Goal: Answer question/provide support

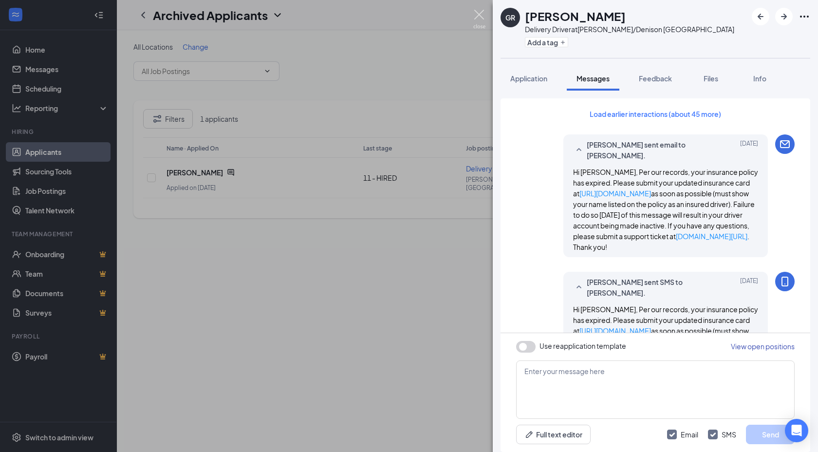
click at [475, 19] on img at bounding box center [479, 19] width 12 height 19
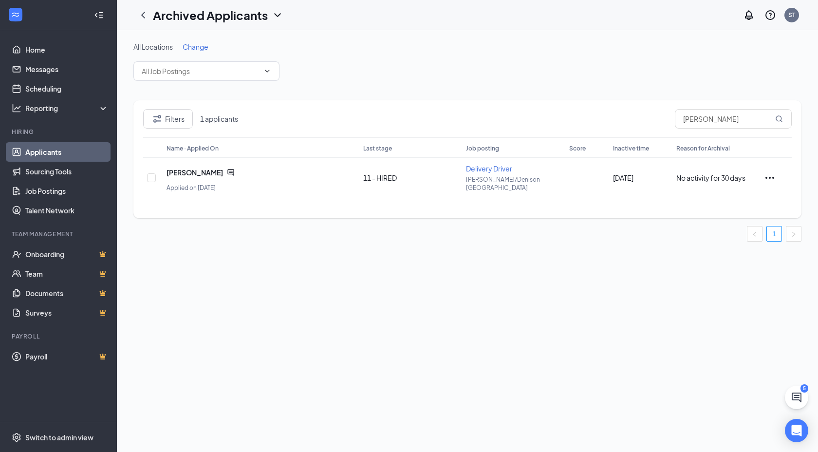
click at [56, 38] on ul "Home Messages Scheduling Reporting Hiring Applicants Sourcing Tools Job Posting…" at bounding box center [58, 225] width 116 height 391
click at [56, 45] on link "Home" at bounding box center [66, 49] width 83 height 19
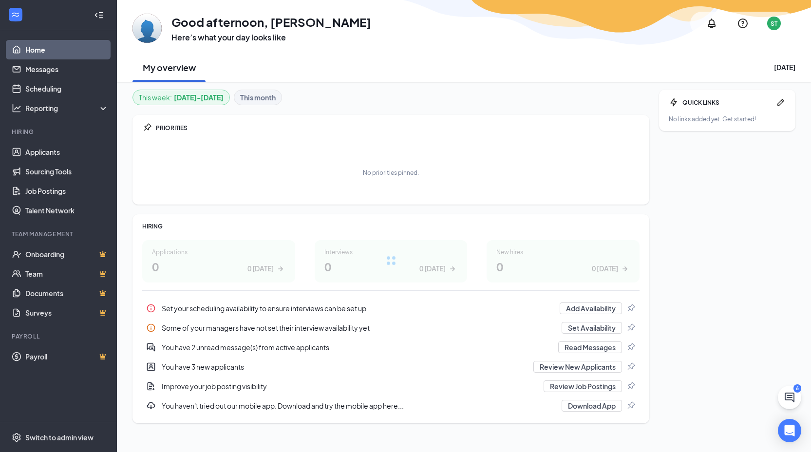
click at [711, 19] on icon "Notifications" at bounding box center [711, 24] width 8 height 10
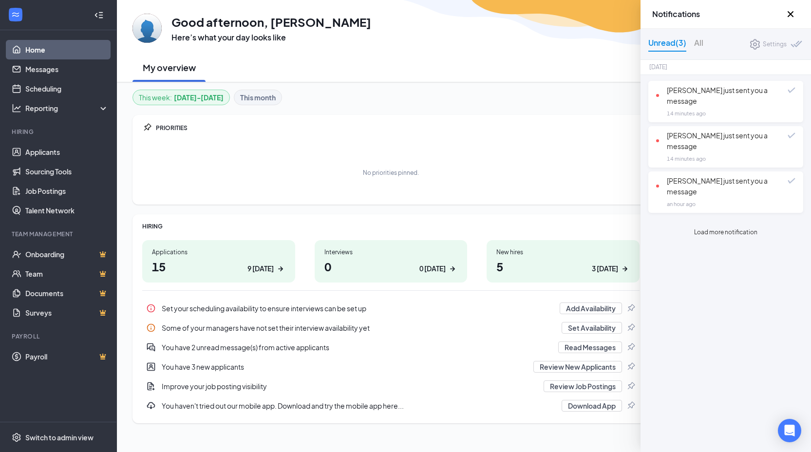
click at [790, 19] on icon "Cross" at bounding box center [790, 14] width 12 height 12
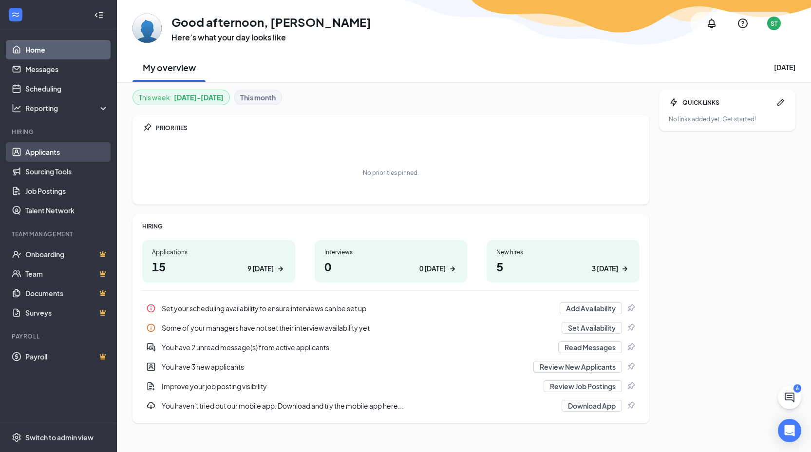
click at [91, 153] on link "Applicants" at bounding box center [66, 151] width 83 height 19
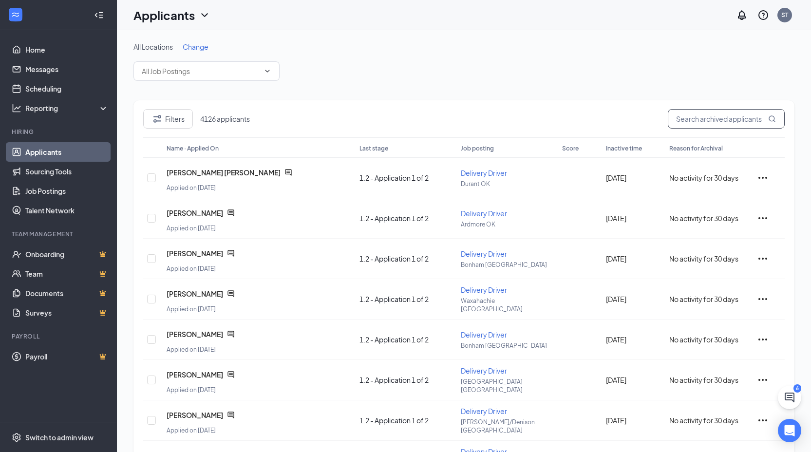
click at [706, 115] on input "text" at bounding box center [726, 118] width 117 height 19
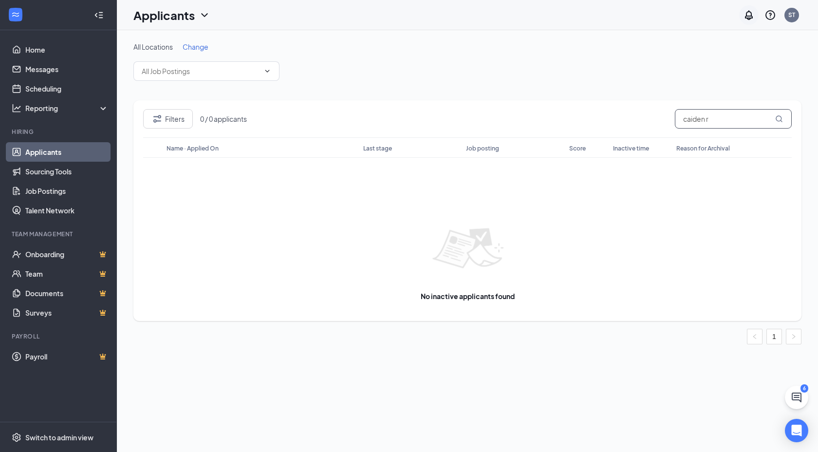
type input "caiden r"
click at [747, 14] on icon "Notifications" at bounding box center [749, 15] width 12 height 12
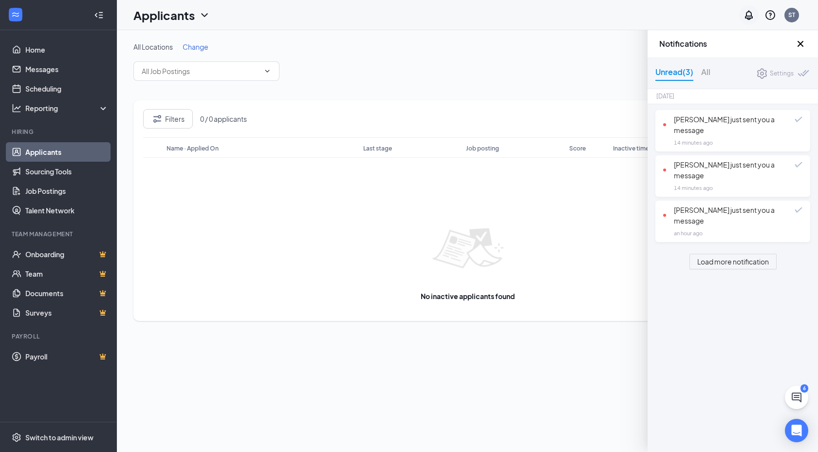
click at [747, 14] on icon "Notifications" at bounding box center [749, 15] width 12 height 12
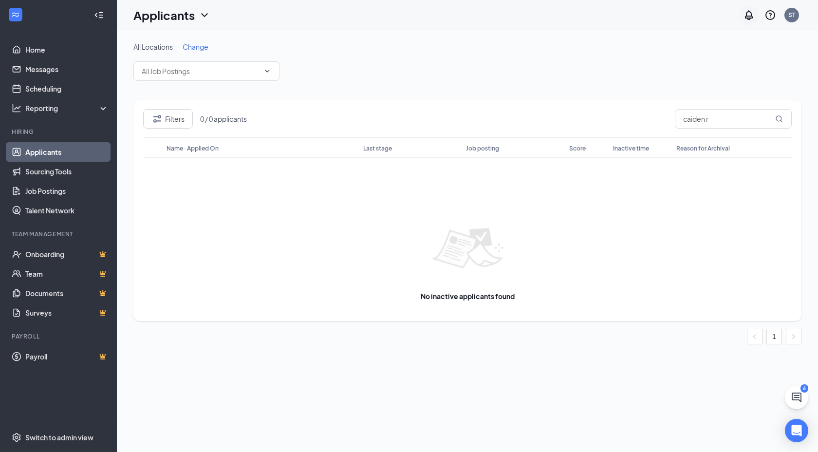
click at [753, 14] on icon "Notifications" at bounding box center [749, 15] width 12 height 12
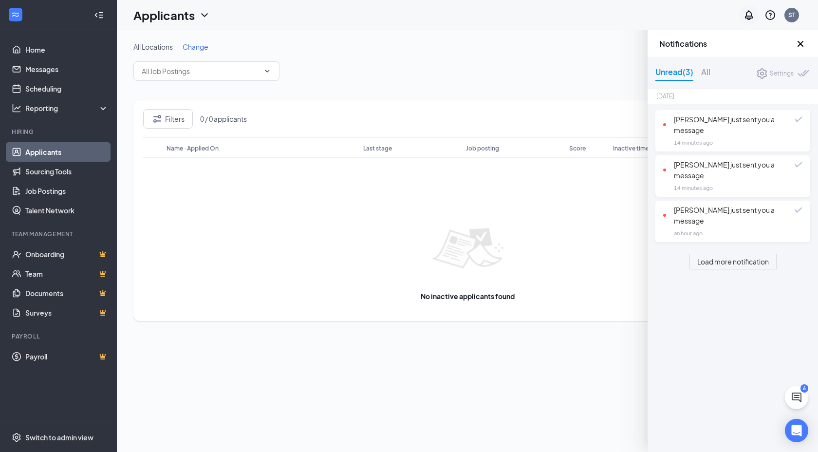
click at [753, 14] on icon "Notifications" at bounding box center [749, 15] width 12 height 12
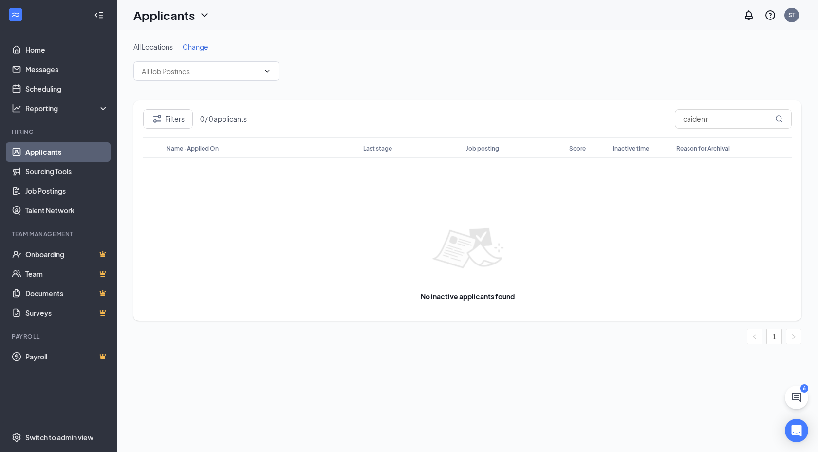
click at [159, 13] on h1 "Applicants" at bounding box center [163, 15] width 61 height 17
click at [168, 38] on link "Applicants" at bounding box center [191, 42] width 105 height 10
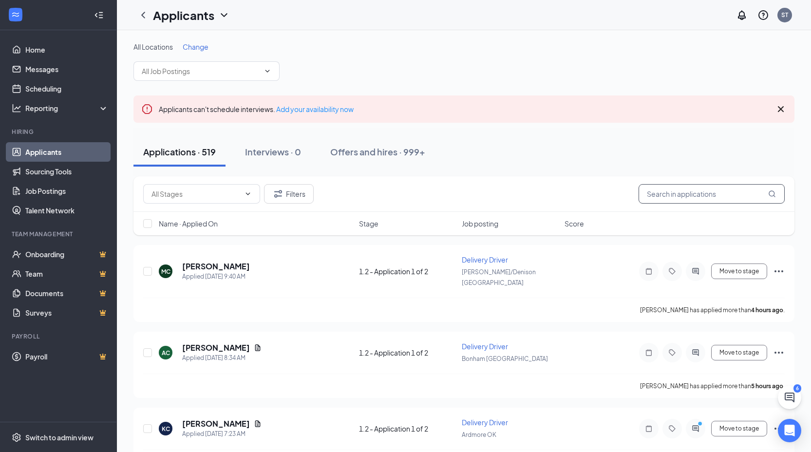
click at [716, 194] on input "text" at bounding box center [711, 193] width 146 height 19
type input "caiden r"
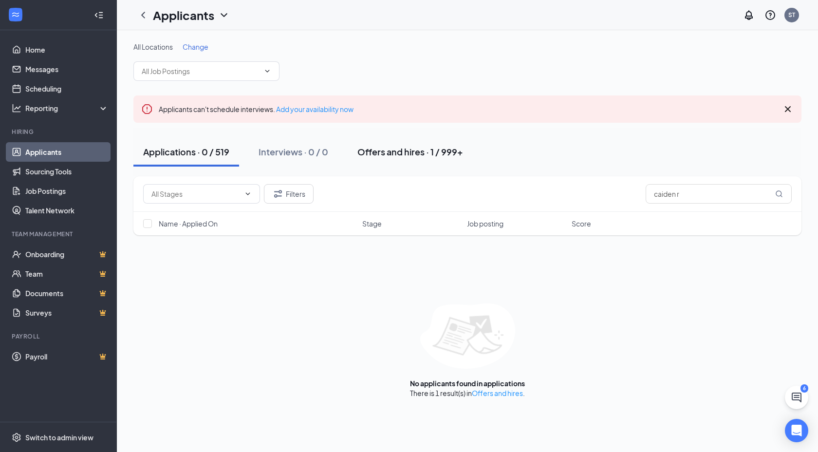
click at [379, 149] on div "Offers and hires · 1 / 999+" at bounding box center [410, 152] width 106 height 12
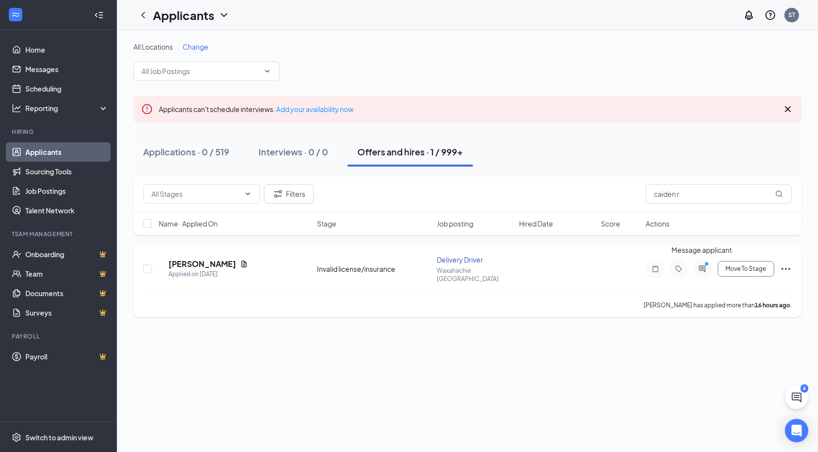
click at [704, 262] on icon "PrimaryDot" at bounding box center [708, 265] width 12 height 8
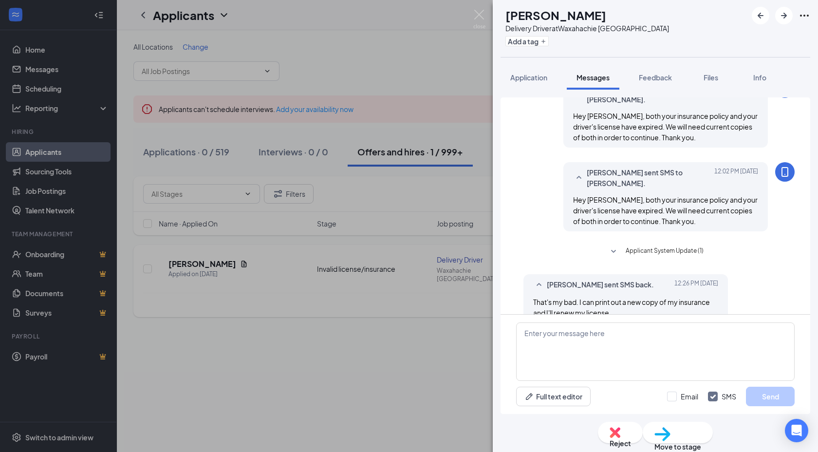
scroll to position [267, 0]
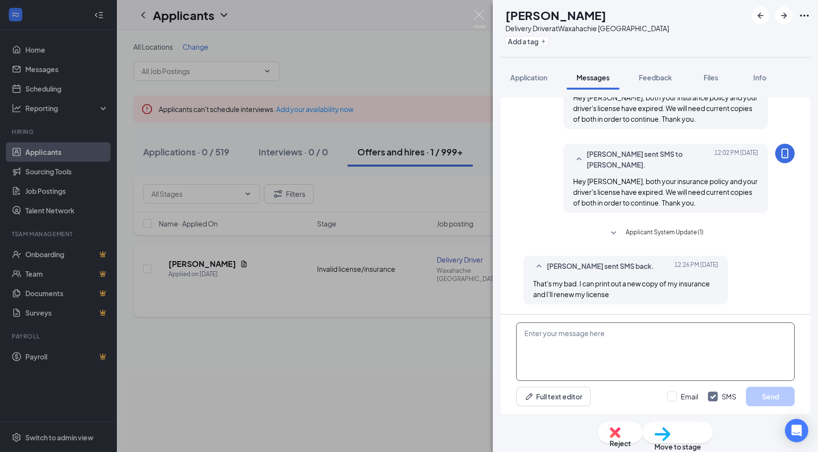
click at [724, 337] on textarea at bounding box center [655, 351] width 279 height 58
click at [484, 18] on img at bounding box center [479, 19] width 12 height 19
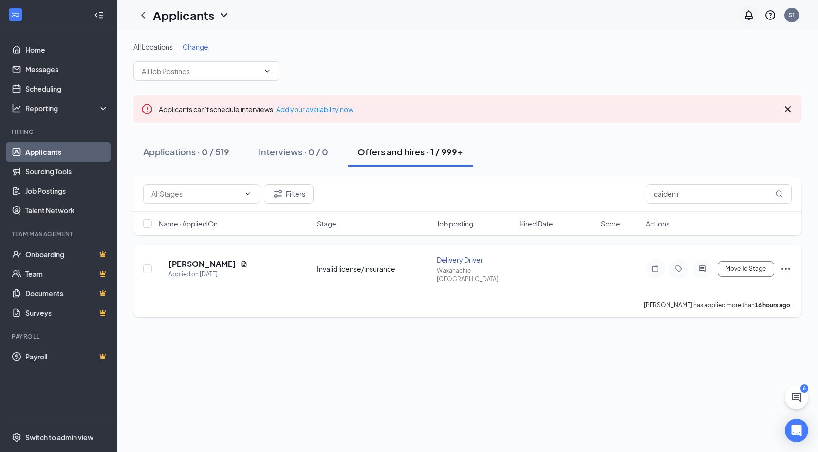
click at [750, 18] on icon "Notifications" at bounding box center [749, 15] width 8 height 10
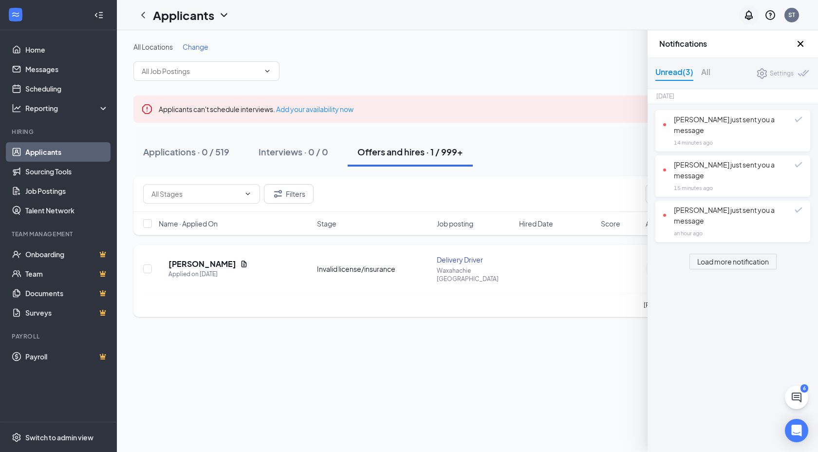
click at [750, 18] on icon "Notifications" at bounding box center [749, 15] width 8 height 10
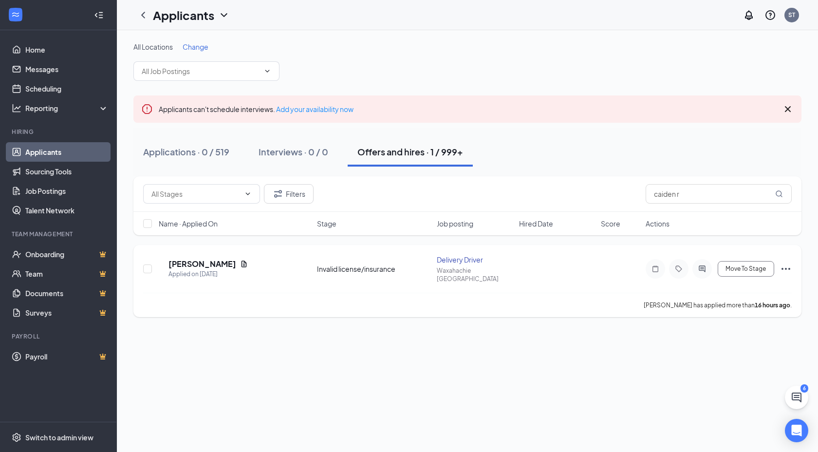
click at [719, 172] on div "Applications · 0 / 519 Interviews · 0 / 0 Offers and hires · 1 / 999+" at bounding box center [467, 152] width 668 height 49
click at [719, 178] on div "Filters caiden r" at bounding box center [467, 194] width 668 height 36
click at [717, 182] on div "Filters caiden r" at bounding box center [467, 194] width 668 height 36
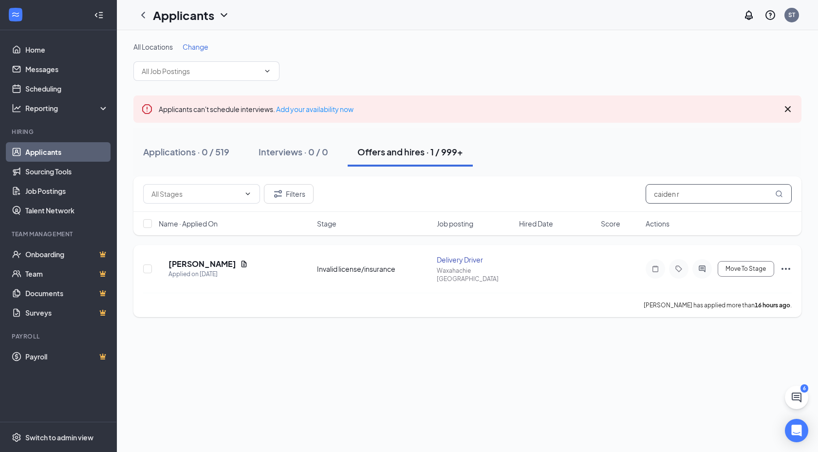
click at [706, 191] on input "caiden r" at bounding box center [719, 193] width 146 height 19
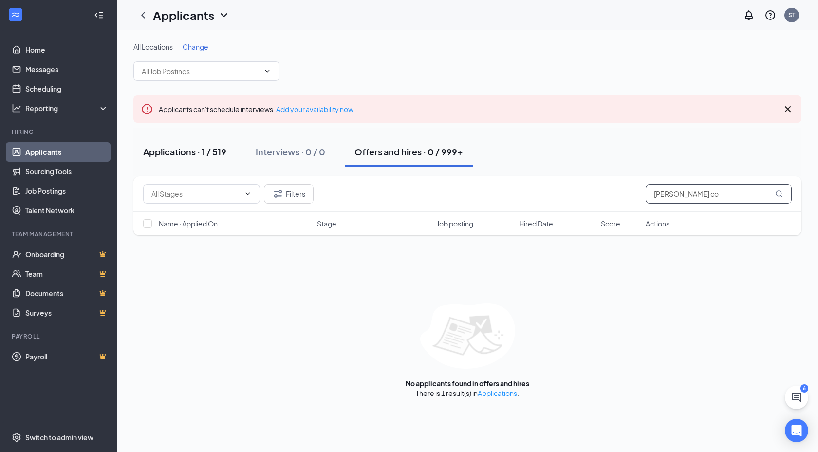
type input "[PERSON_NAME] co"
click at [162, 139] on button "Applications · 1 / 519" at bounding box center [184, 151] width 103 height 29
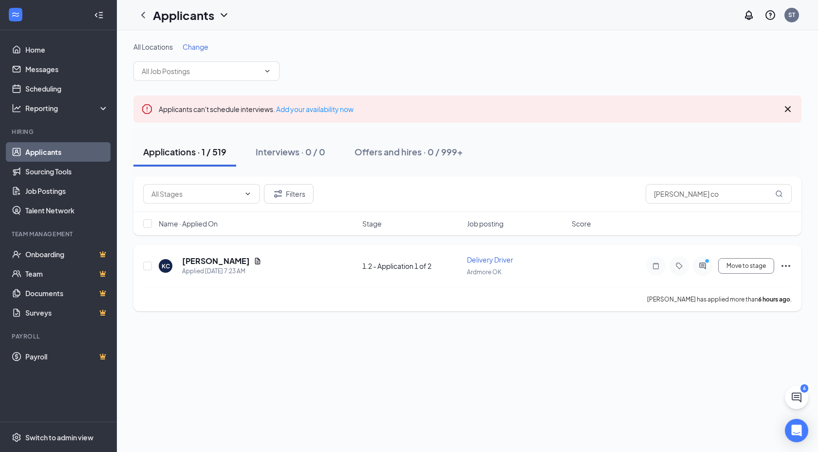
click at [696, 263] on div at bounding box center [702, 265] width 19 height 19
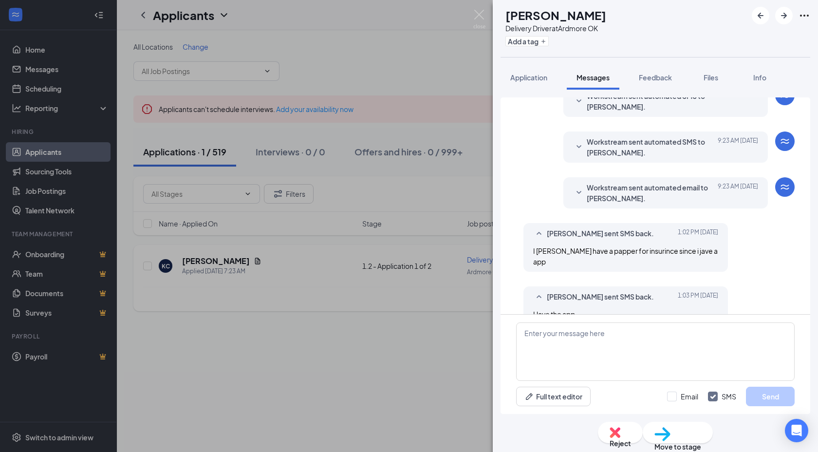
scroll to position [100, 0]
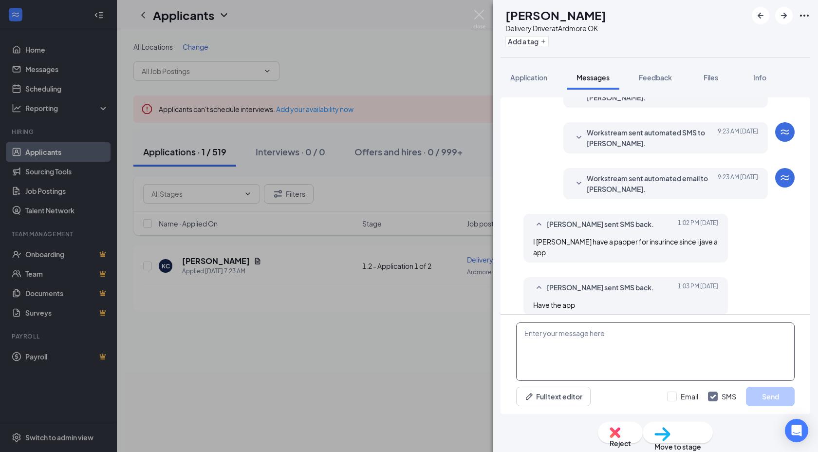
click at [690, 330] on textarea at bounding box center [655, 351] width 279 height 58
type textarea "You can take a screenshot and upload that."
click at [754, 396] on button "Send" at bounding box center [770, 396] width 49 height 19
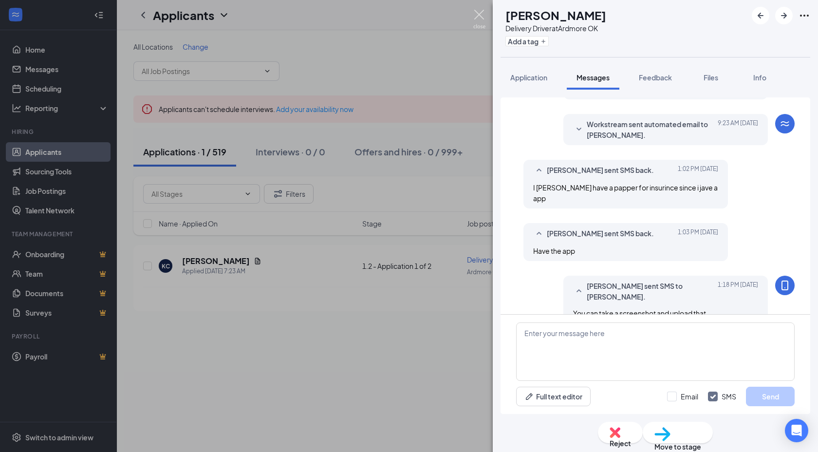
scroll to position [162, 0]
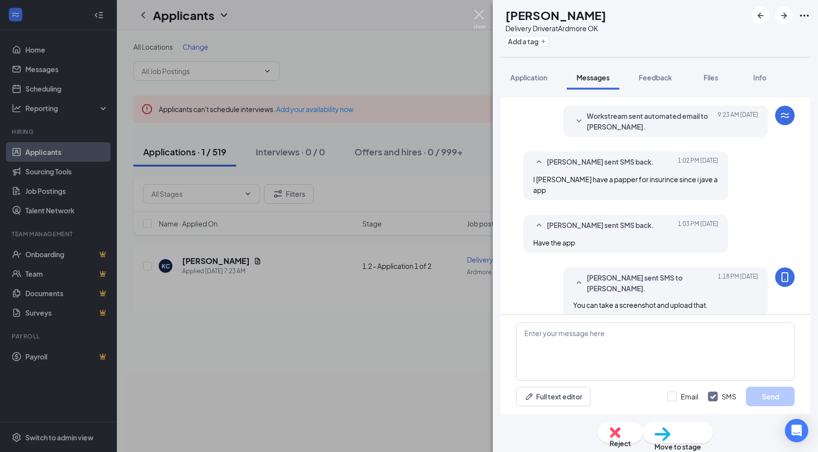
click at [483, 19] on img at bounding box center [479, 19] width 12 height 19
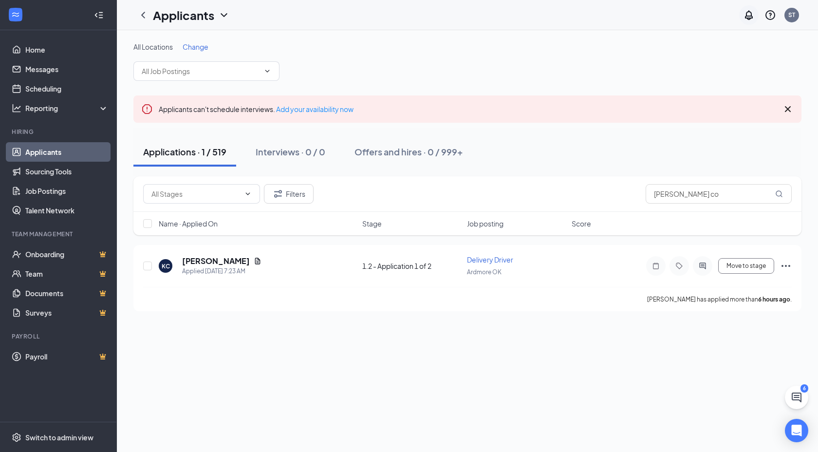
click at [750, 16] on icon "Notifications" at bounding box center [749, 15] width 8 height 10
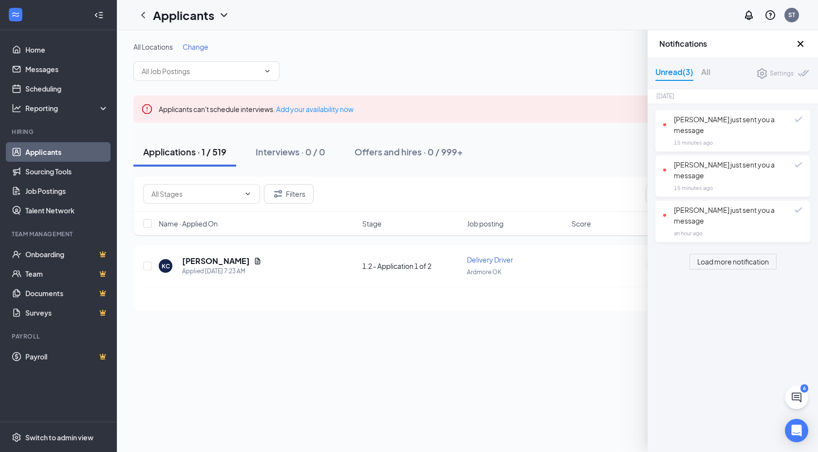
click at [800, 69] on div at bounding box center [804, 73] width 13 height 11
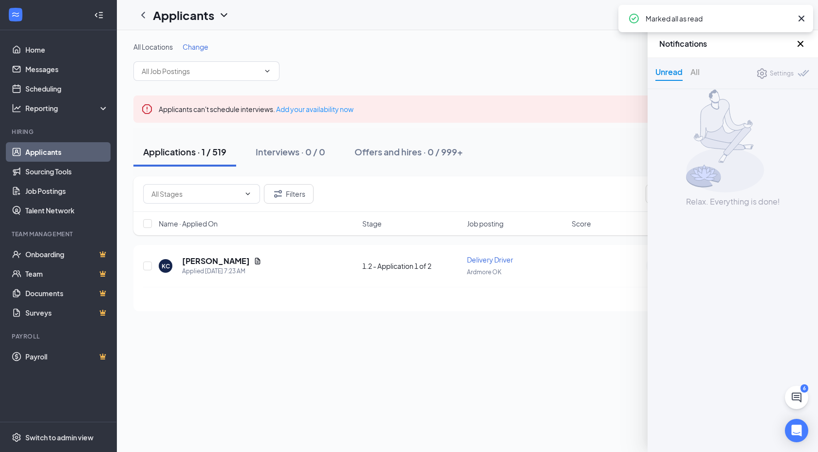
click at [802, 51] on div "Notifications" at bounding box center [733, 44] width 170 height 28
click at [801, 46] on icon "Cross" at bounding box center [801, 44] width 12 height 12
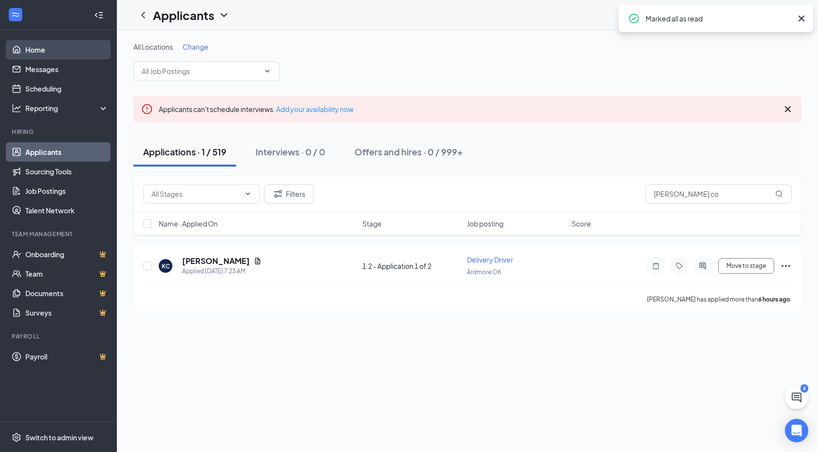
click at [50, 40] on link "Home" at bounding box center [66, 49] width 83 height 19
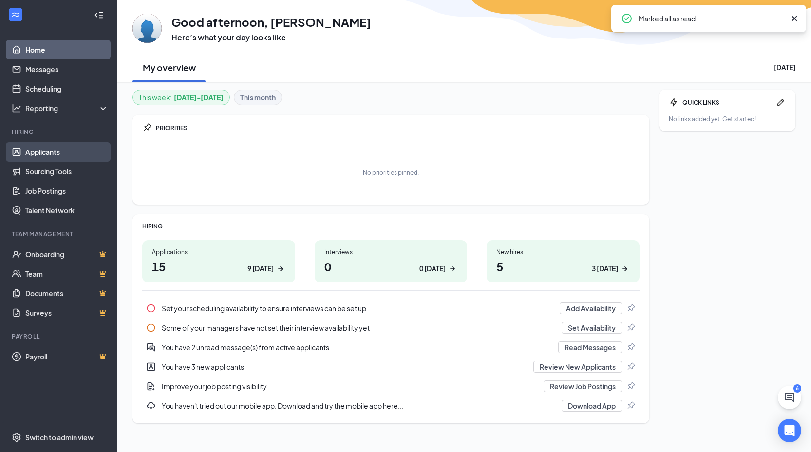
click at [57, 157] on link "Applicants" at bounding box center [66, 151] width 83 height 19
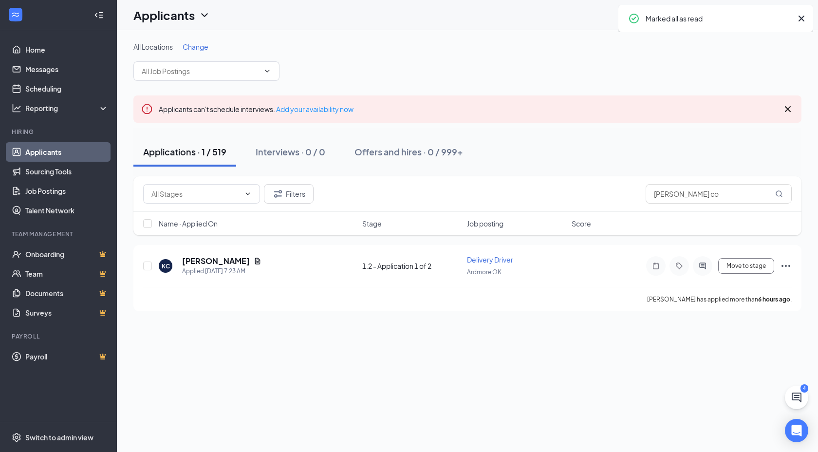
click at [173, 154] on div "Applications · 1 / 519" at bounding box center [184, 152] width 83 height 12
click at [189, 196] on input "text" at bounding box center [195, 193] width 89 height 11
